Goal: Information Seeking & Learning: Learn about a topic

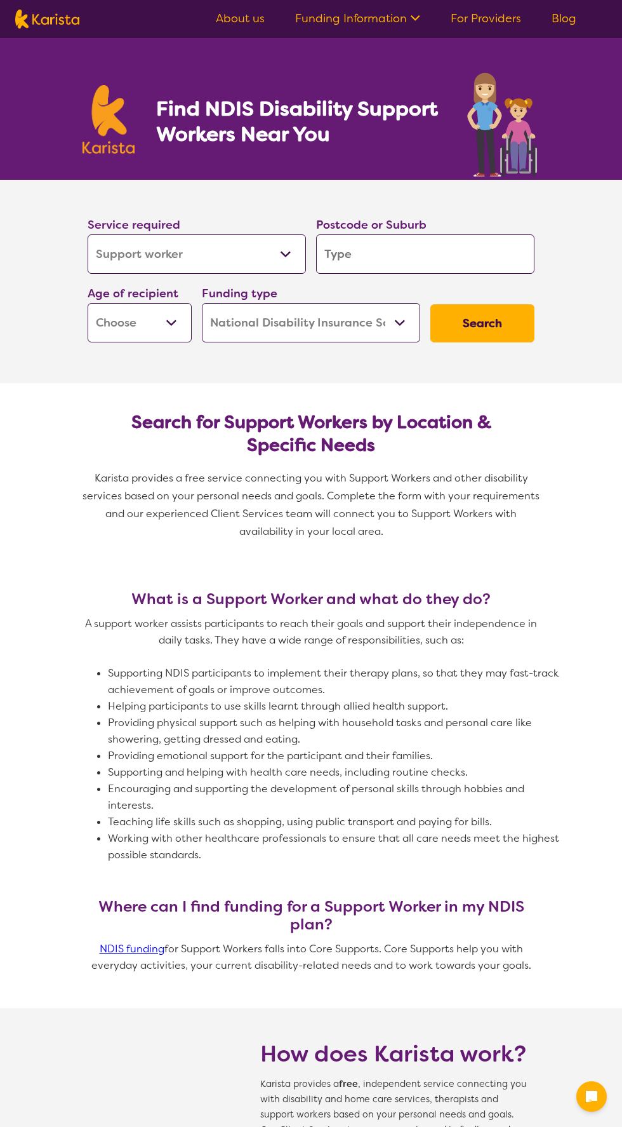
select select "Support worker"
select select "NDIS"
select select "Support worker"
select select "NDIS"
select select "Support worker"
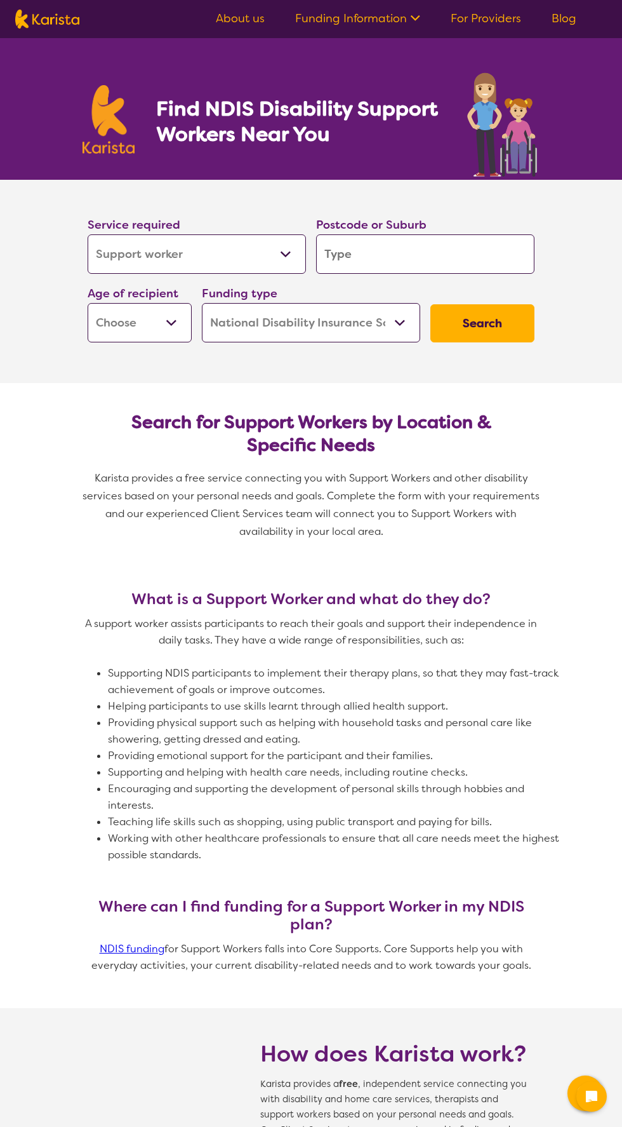
select select "NDIS"
select select "Support worker"
select select "NDIS"
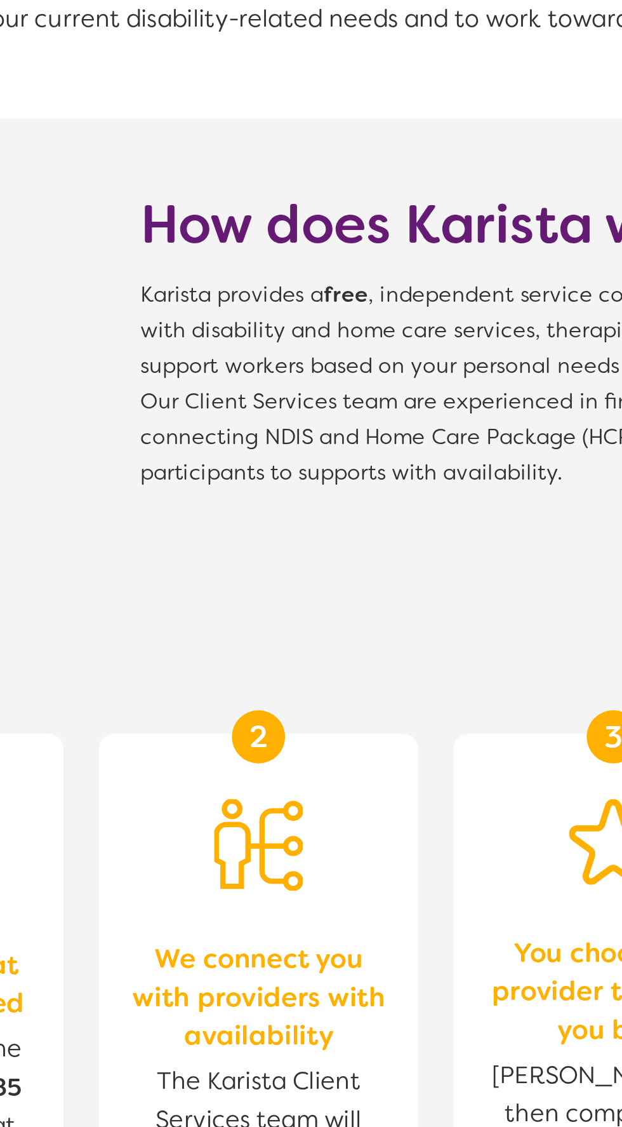
scroll to position [571, 0]
